Goal: Information Seeking & Learning: Check status

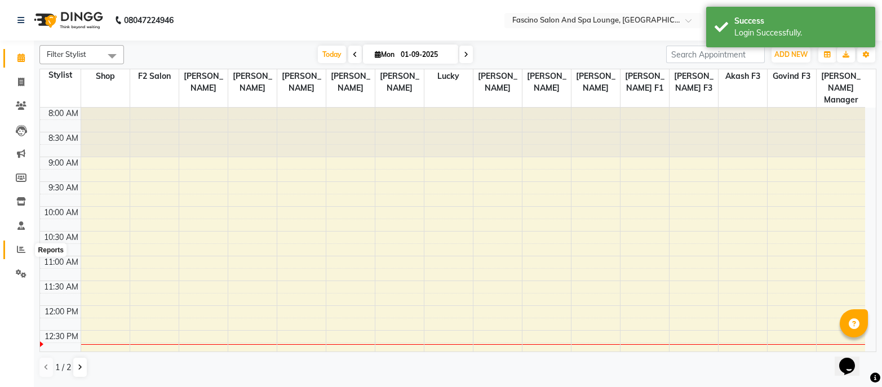
click at [20, 251] on icon at bounding box center [21, 249] width 8 height 8
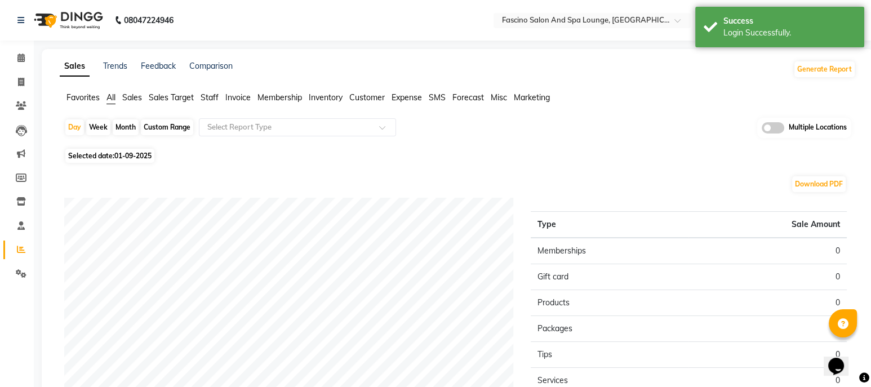
click at [125, 126] on div "Month" at bounding box center [126, 127] width 26 height 16
select select "9"
select select "2025"
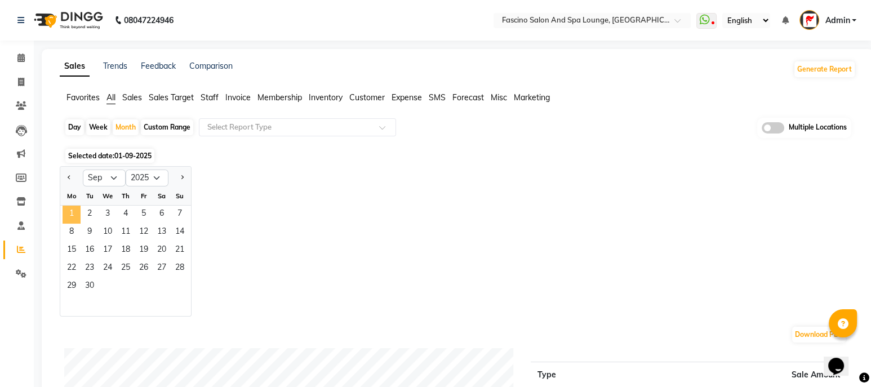
click at [75, 214] on span "1" at bounding box center [72, 215] width 18 height 18
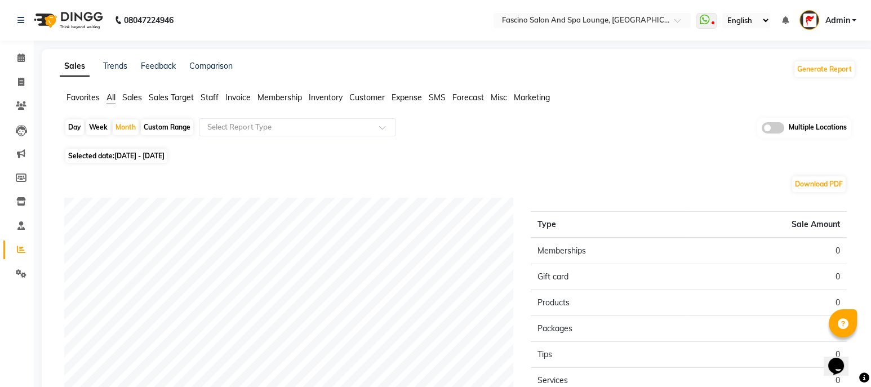
click at [391, 162] on div "Day Week Month Custom Range Select Report Type Multiple Locations Selected date…" at bounding box center [458, 326] width 796 height 417
click at [165, 154] on span "01-09-2025 - 30-09-2025" at bounding box center [139, 156] width 50 height 8
select select "9"
select select "2025"
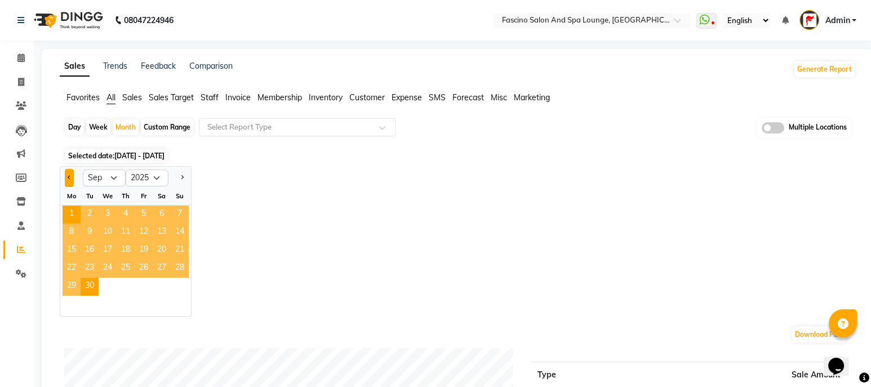
click at [69, 179] on span "Previous month" at bounding box center [70, 177] width 4 height 4
select select "8"
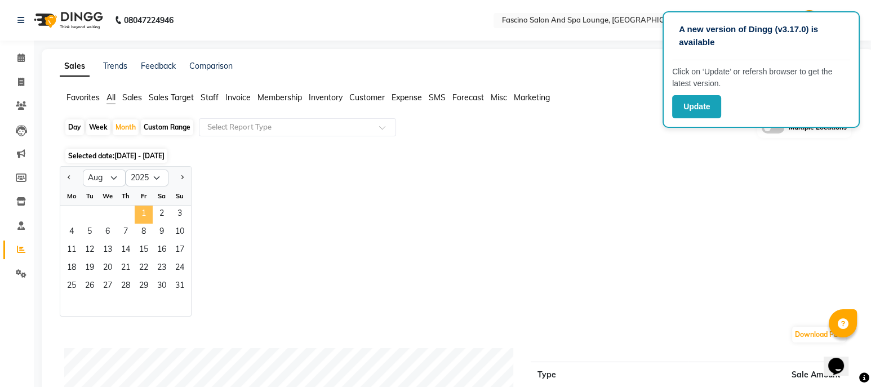
click at [143, 213] on span "1" at bounding box center [144, 215] width 18 height 18
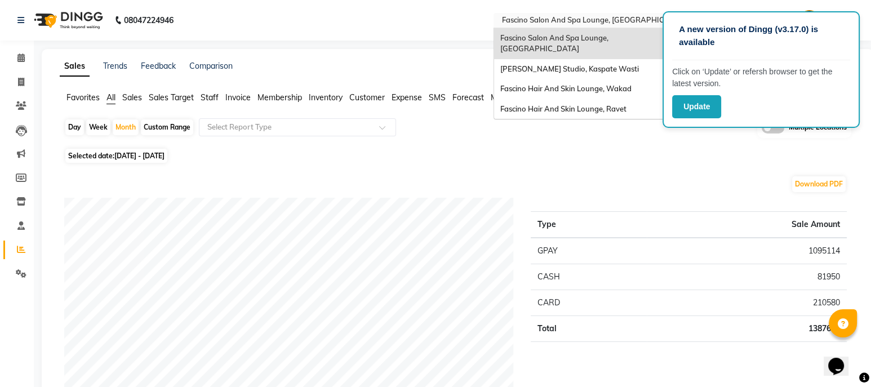
click at [557, 20] on input "text" at bounding box center [580, 21] width 163 height 11
click at [417, 61] on div "Sales Trends Feedback Comparison Generate Report" at bounding box center [458, 69] width 810 height 18
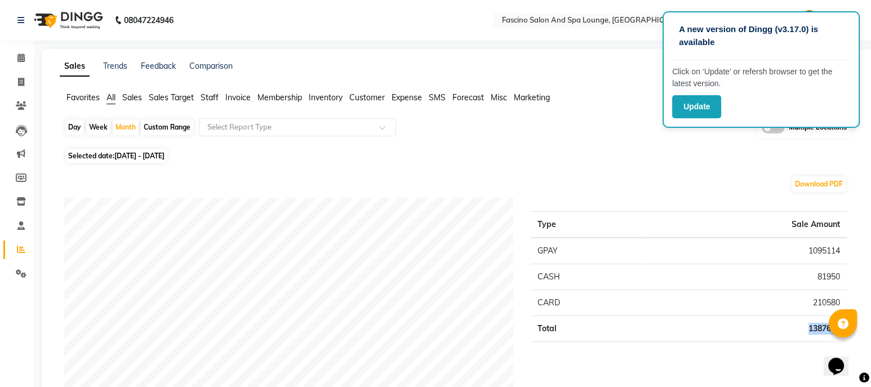
drag, startPoint x: 806, startPoint y: 329, endPoint x: 840, endPoint y: 331, distance: 33.9
click at [840, 331] on body "A new version of Dingg (v3.17.0) is available Click on ‘Update’ or refersh brow…" at bounding box center [435, 193] width 871 height 387
copy body "1387644 Staff summary Type Sale Amount Ram Gandgule 200560 Lucky 179309 Komal S…"
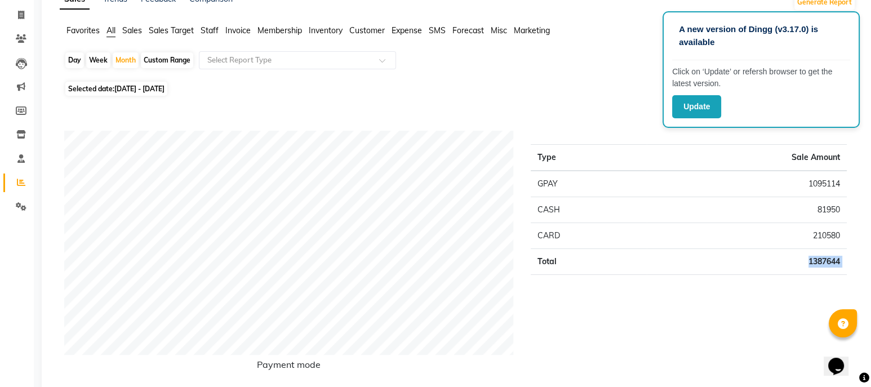
scroll to position [76, 0]
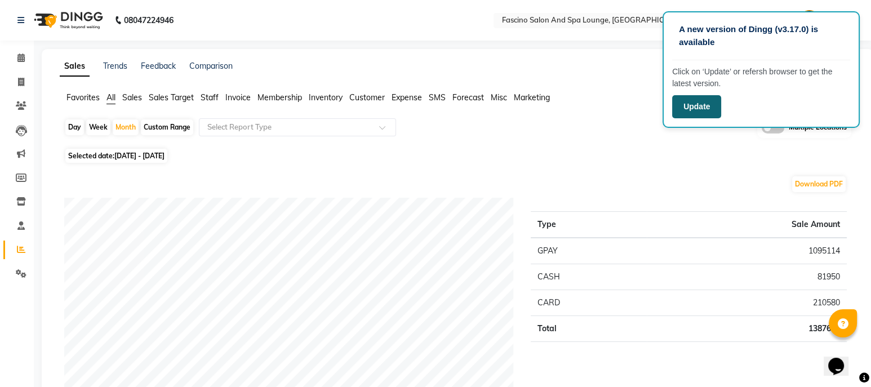
click at [690, 103] on button "Update" at bounding box center [696, 106] width 49 height 23
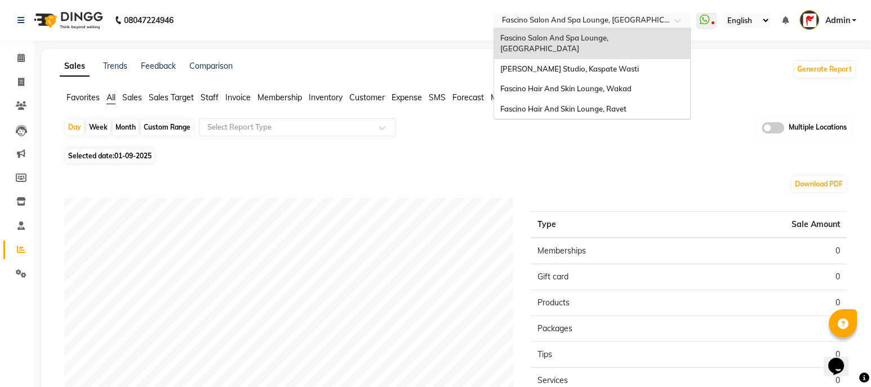
click at [620, 17] on input "text" at bounding box center [580, 21] width 163 height 11
click at [586, 88] on span "Fascino Hair And Skin Lounge, Wakad" at bounding box center [565, 88] width 131 height 9
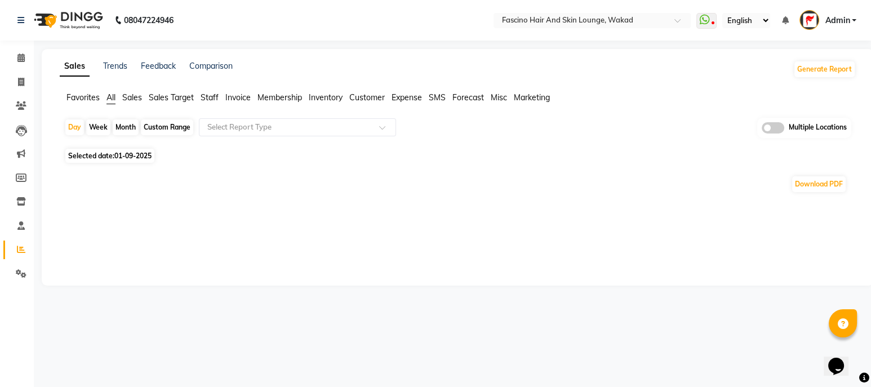
click at [127, 126] on div "Month" at bounding box center [126, 127] width 26 height 16
select select "9"
select select "2025"
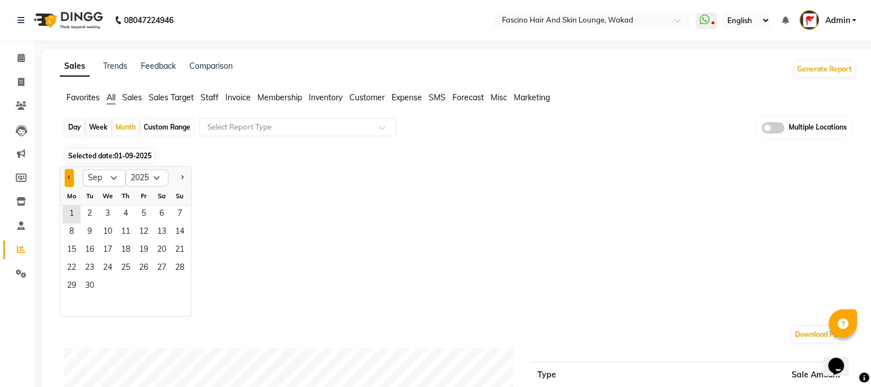
click at [68, 176] on span "Previous month" at bounding box center [70, 177] width 4 height 4
select select "8"
click at [140, 212] on span "1" at bounding box center [144, 215] width 18 height 18
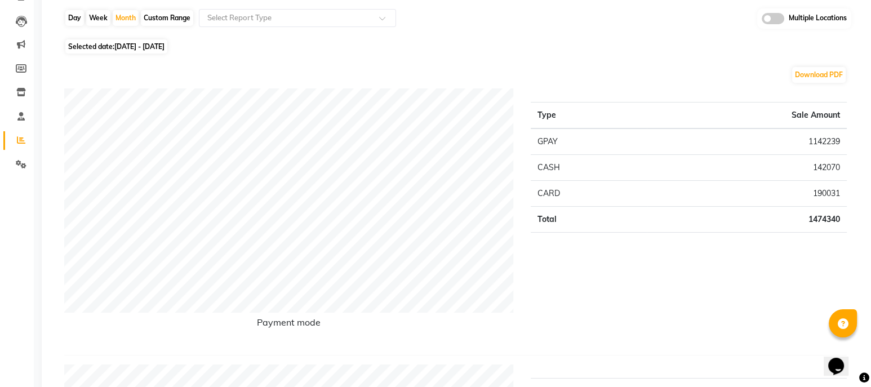
scroll to position [125, 0]
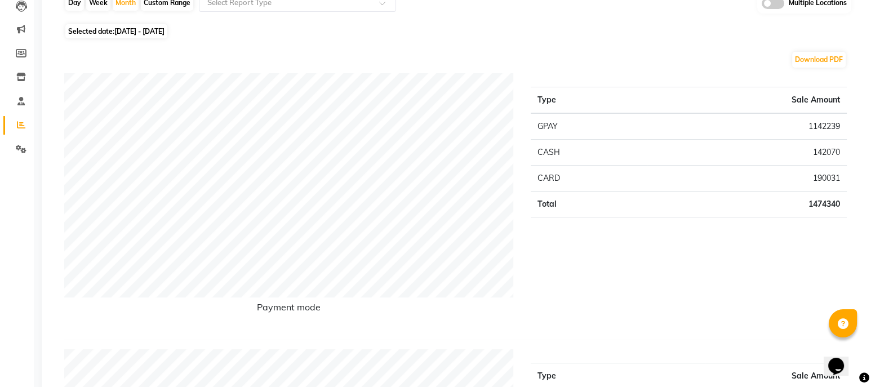
click at [826, 265] on div "Type Sale Amount GPAY 1142239 CASH 142070 CARD 190031 Total 1474340" at bounding box center [688, 202] width 333 height 258
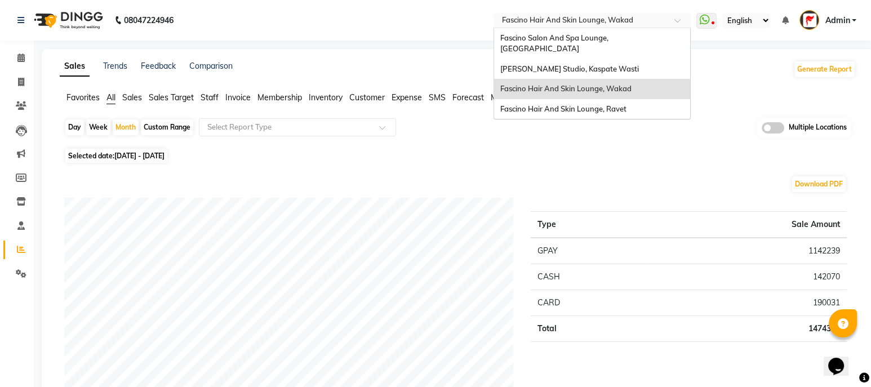
click at [652, 21] on input "text" at bounding box center [580, 21] width 163 height 11
click at [585, 64] on span "Habib Xclusive Studio, Kaspate Wasti" at bounding box center [569, 68] width 139 height 9
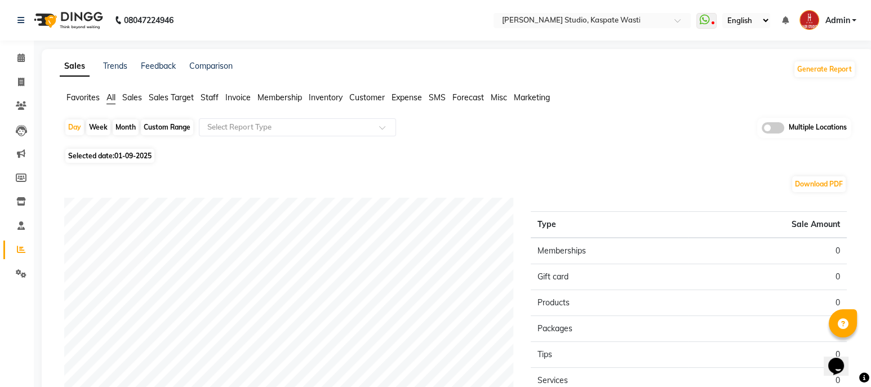
click at [127, 122] on div "Month" at bounding box center [126, 127] width 26 height 16
select select "9"
select select "2025"
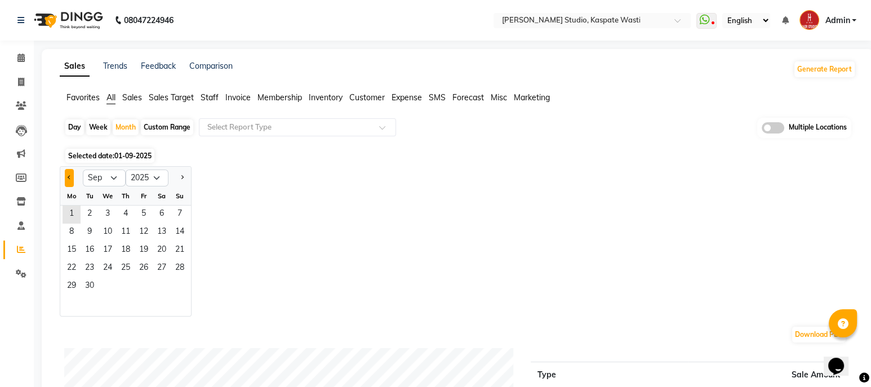
click at [70, 180] on button "Previous month" at bounding box center [69, 178] width 9 height 18
select select "8"
click at [147, 215] on span "1" at bounding box center [144, 215] width 18 height 18
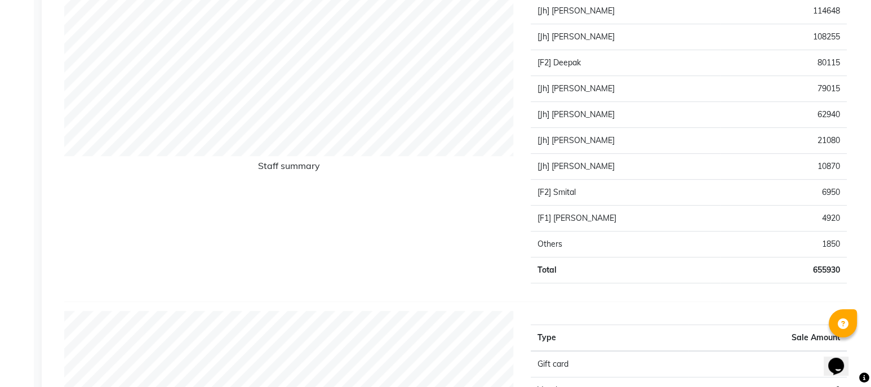
scroll to position [120, 0]
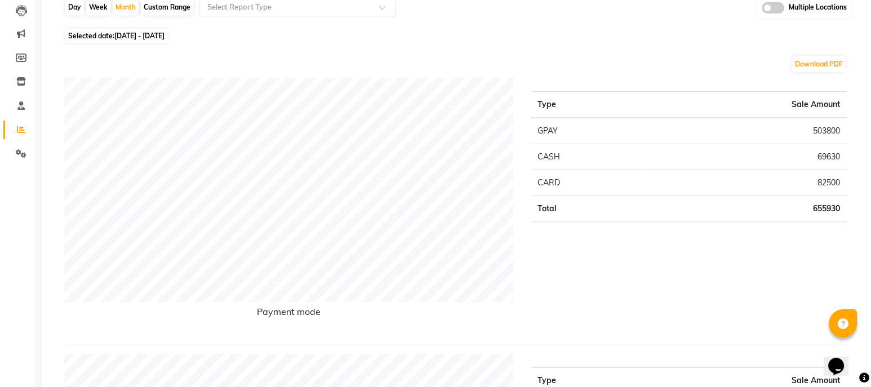
click at [844, 278] on div "Type Sale Amount GPAY 503800 CASH 69630 CARD 82500 Total 655930" at bounding box center [688, 207] width 333 height 258
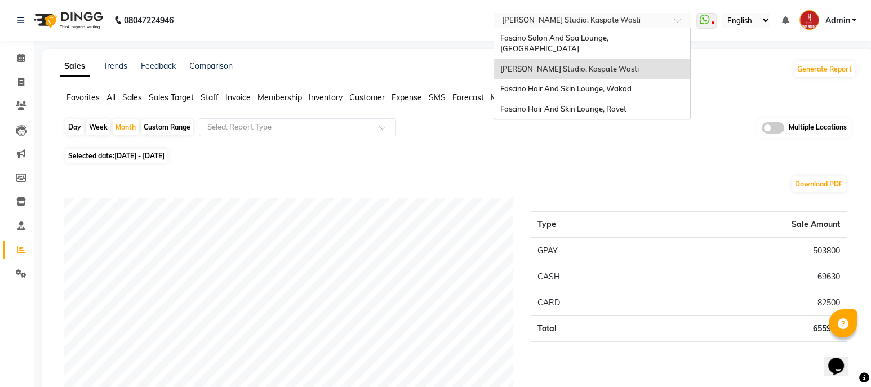
click at [613, 22] on input "text" at bounding box center [580, 21] width 163 height 11
click at [614, 114] on div "Fascino Hair And Skin Lounge, Ravet" at bounding box center [592, 109] width 196 height 20
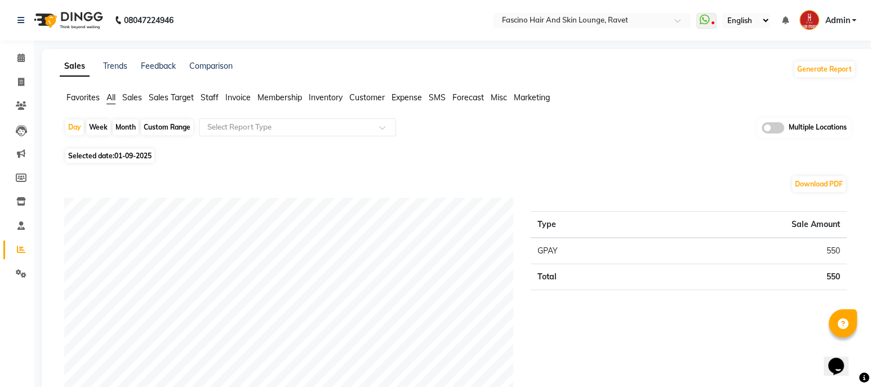
click at [130, 126] on div "Month" at bounding box center [126, 127] width 26 height 16
select select "9"
select select "2025"
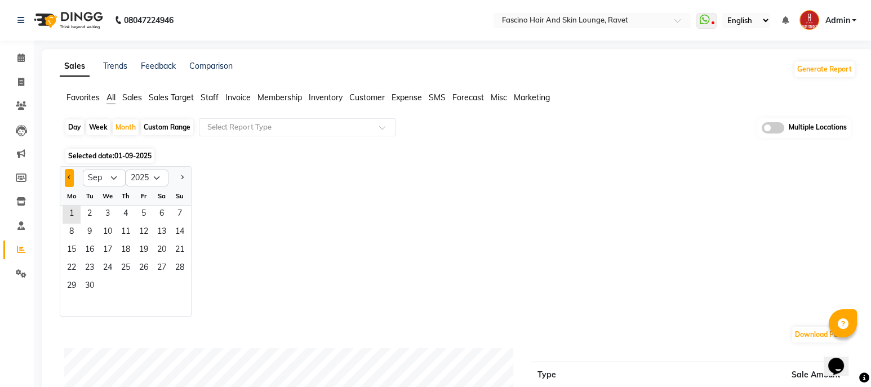
click at [68, 174] on button "Previous month" at bounding box center [69, 178] width 9 height 18
select select "8"
click at [147, 214] on span "1" at bounding box center [144, 215] width 18 height 18
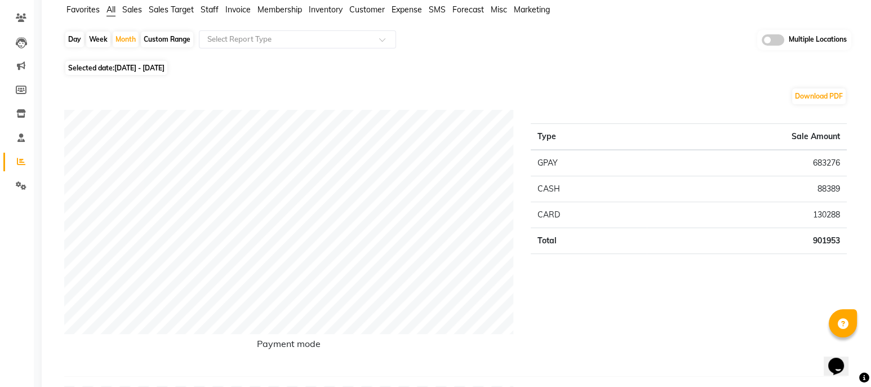
scroll to position [101, 0]
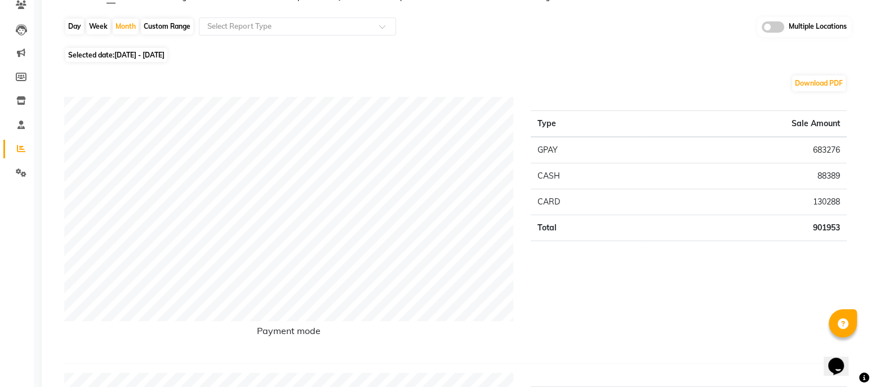
click at [587, 41] on div "Day Week Month Custom Range Select Report Type Multiple Locations" at bounding box center [457, 31] width 787 height 28
click at [605, 39] on div "Day Week Month Custom Range Select Report Type Multiple Locations" at bounding box center [457, 31] width 787 height 28
